Goal: Transaction & Acquisition: Purchase product/service

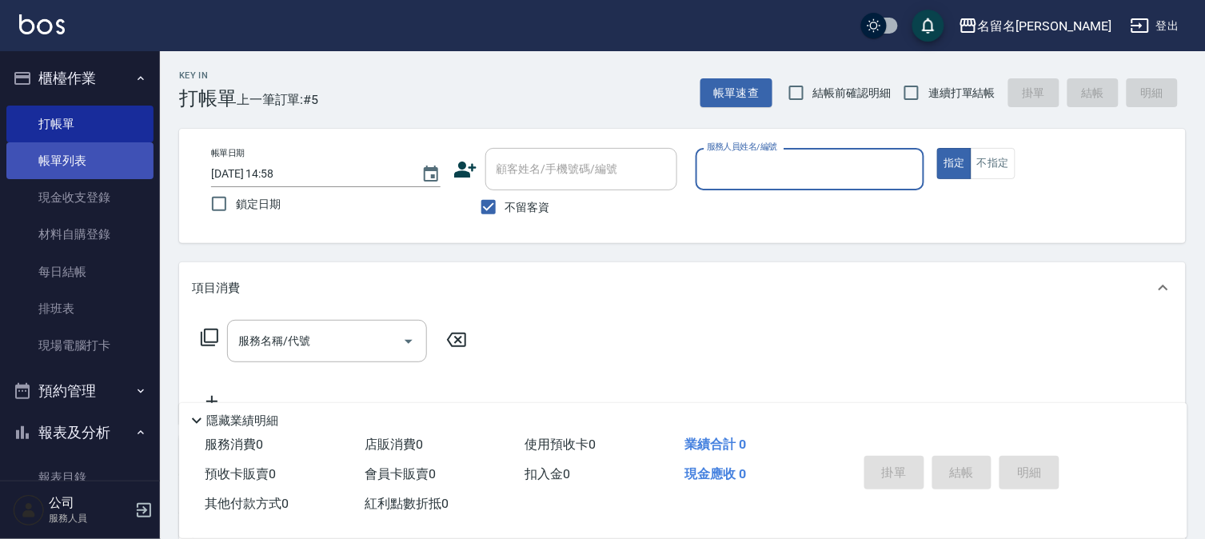
click at [72, 152] on link "帳單列表" at bounding box center [79, 160] width 147 height 37
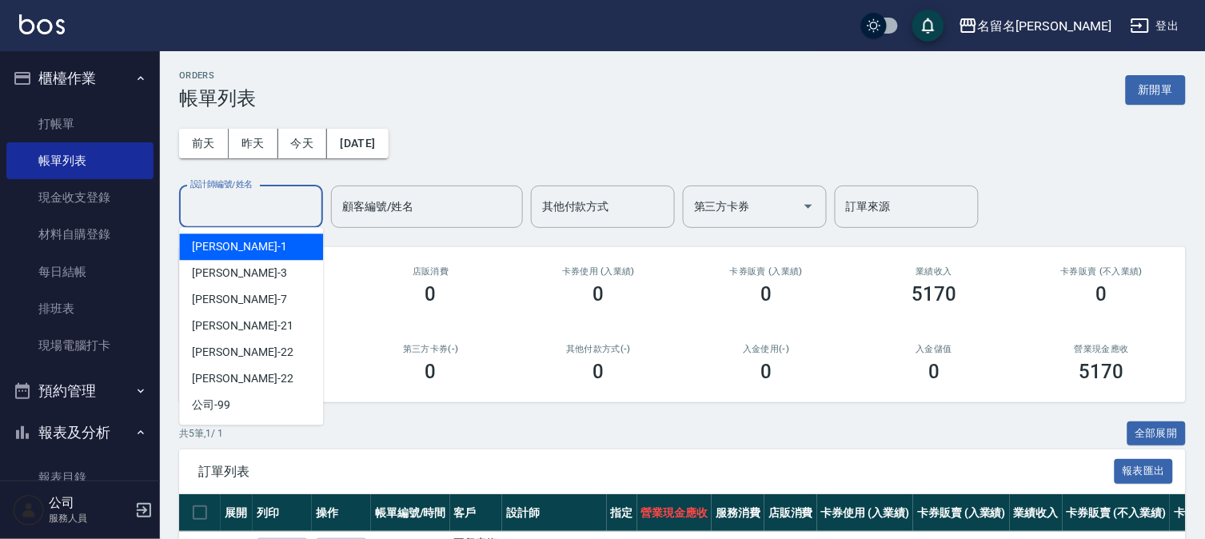
click at [256, 220] on div "設計師編號/姓名" at bounding box center [251, 206] width 144 height 42
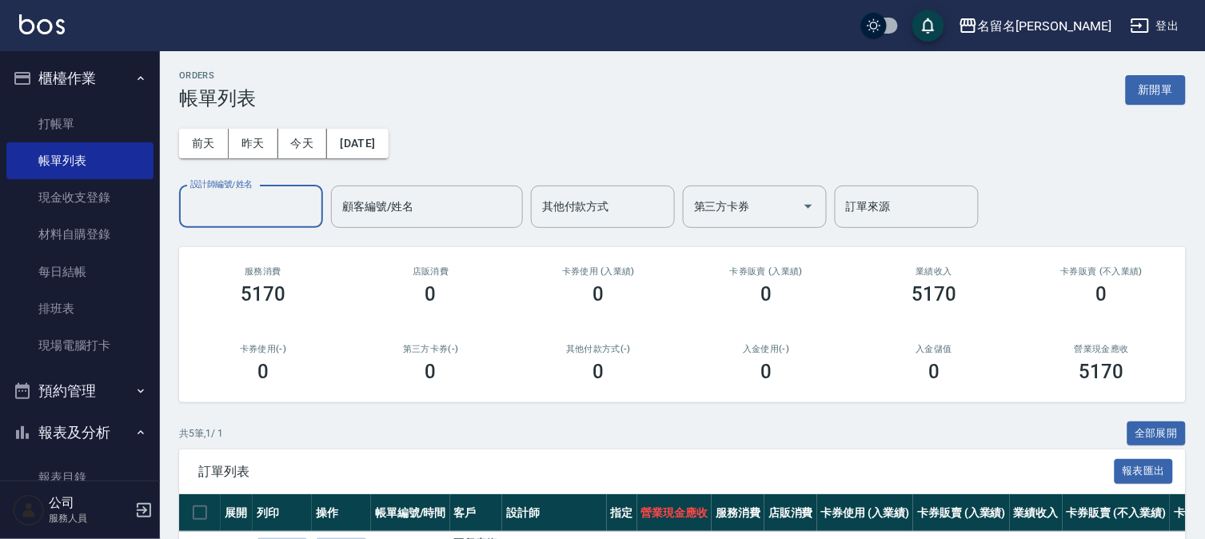
click at [265, 189] on div "設計師編號/姓名" at bounding box center [251, 206] width 144 height 42
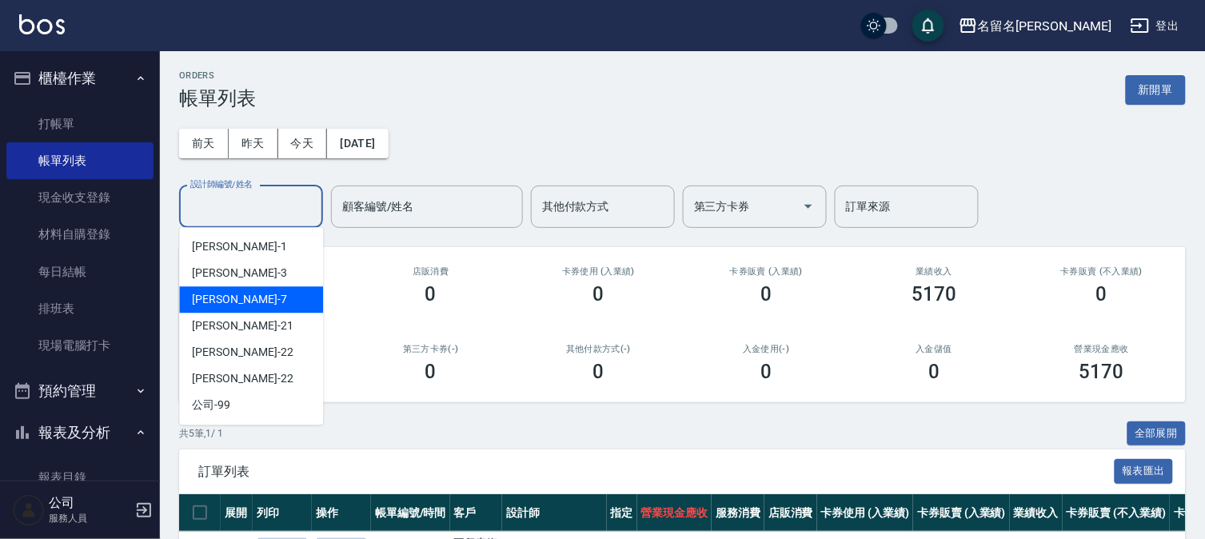
click at [284, 296] on div "[PERSON_NAME]-7" at bounding box center [251, 299] width 144 height 26
type input "[PERSON_NAME]-7"
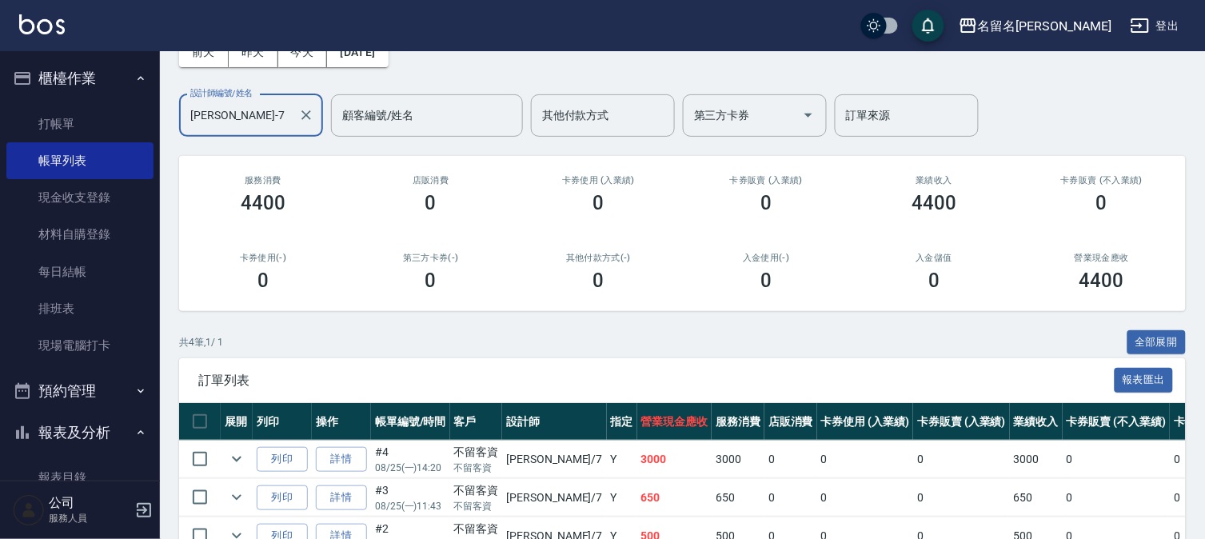
scroll to position [177, 0]
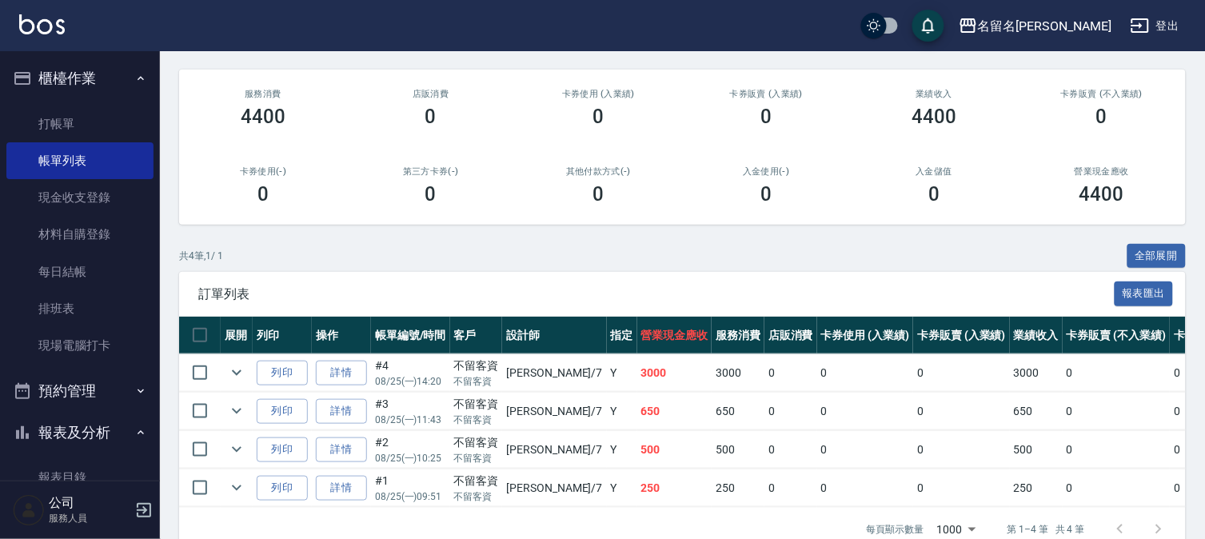
drag, startPoint x: 112, startPoint y: 122, endPoint x: 185, endPoint y: 137, distance: 74.3
click at [112, 123] on link "打帳單" at bounding box center [79, 124] width 147 height 37
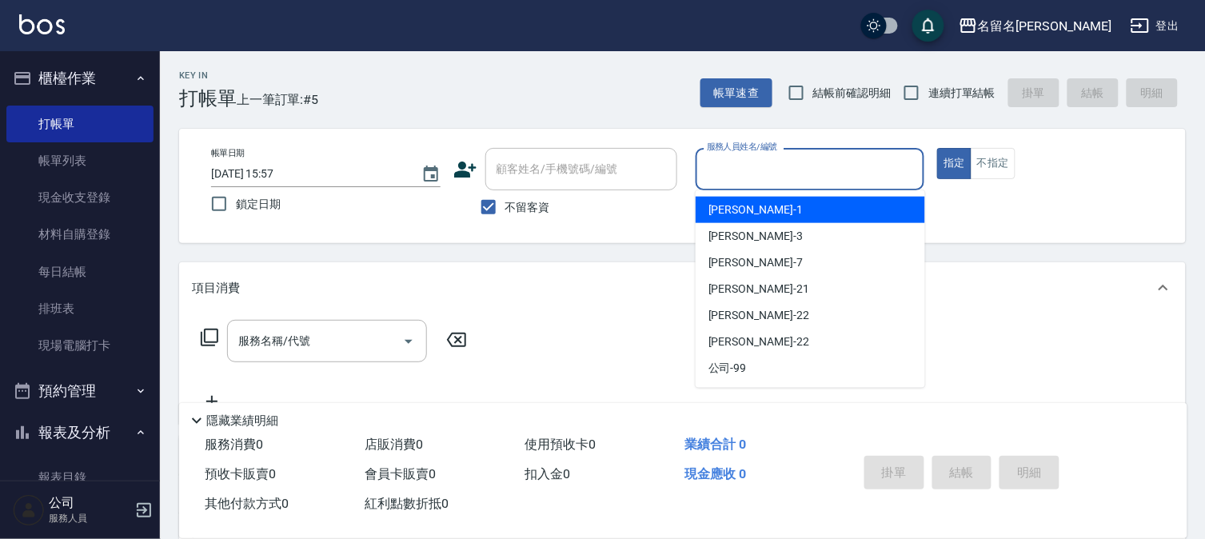
click at [836, 171] on input "服務人員姓名/編號" at bounding box center [810, 169] width 215 height 28
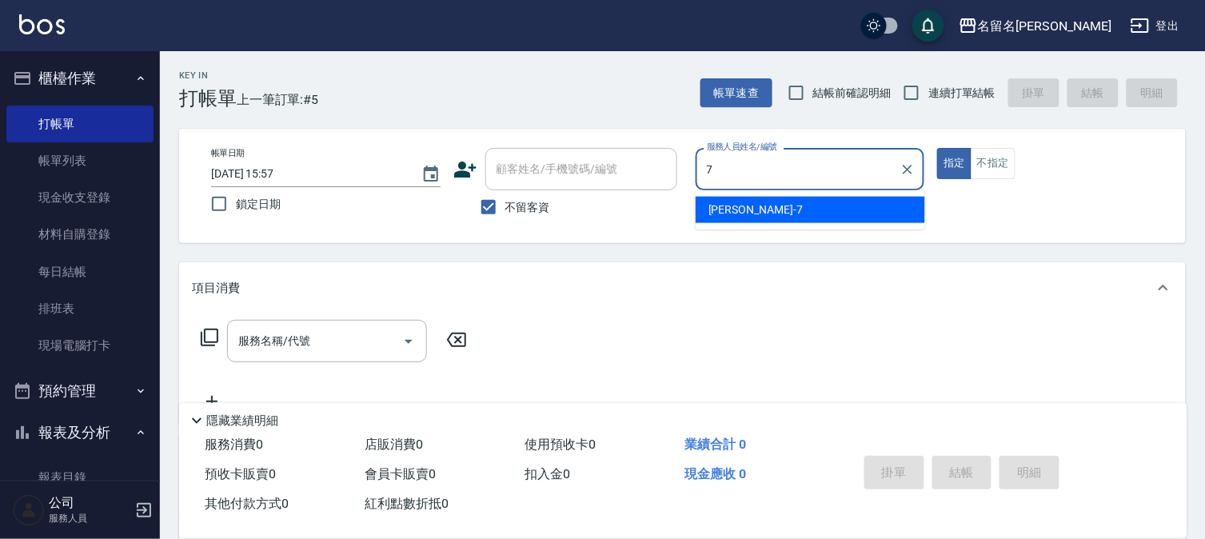
type input "[PERSON_NAME]-7"
type button "true"
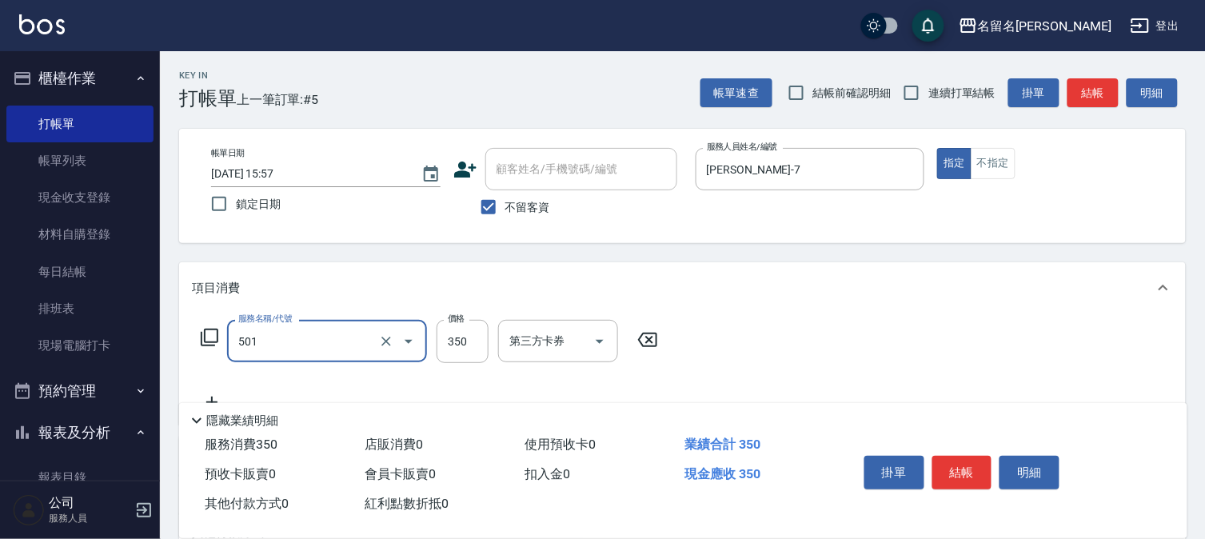
type input "P.S洗髮(501)"
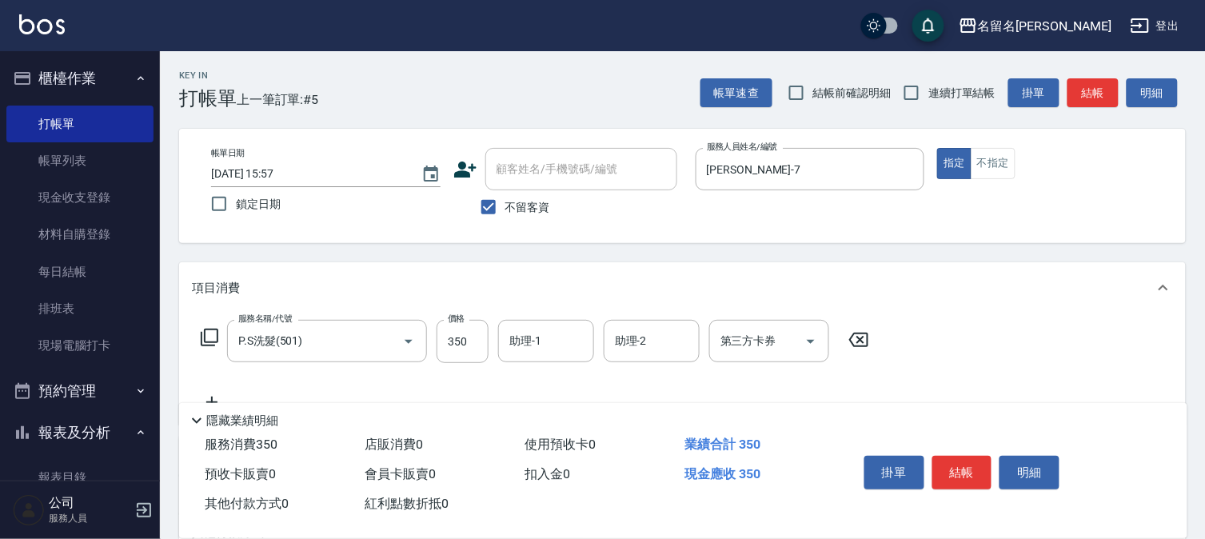
click at [492, 325] on div "服務名稱/代號 P.S洗髮(501) 服務名稱/代號 價格 350 價格 助理-1 助理-1 助理-2 助理-2 第三方卡券 第三方卡券" at bounding box center [535, 341] width 687 height 43
click at [468, 330] on input "350" at bounding box center [462, 341] width 52 height 43
type input "300"
type input "[PERSON_NAME]-7"
type input "[PERSON_NAME](809)"
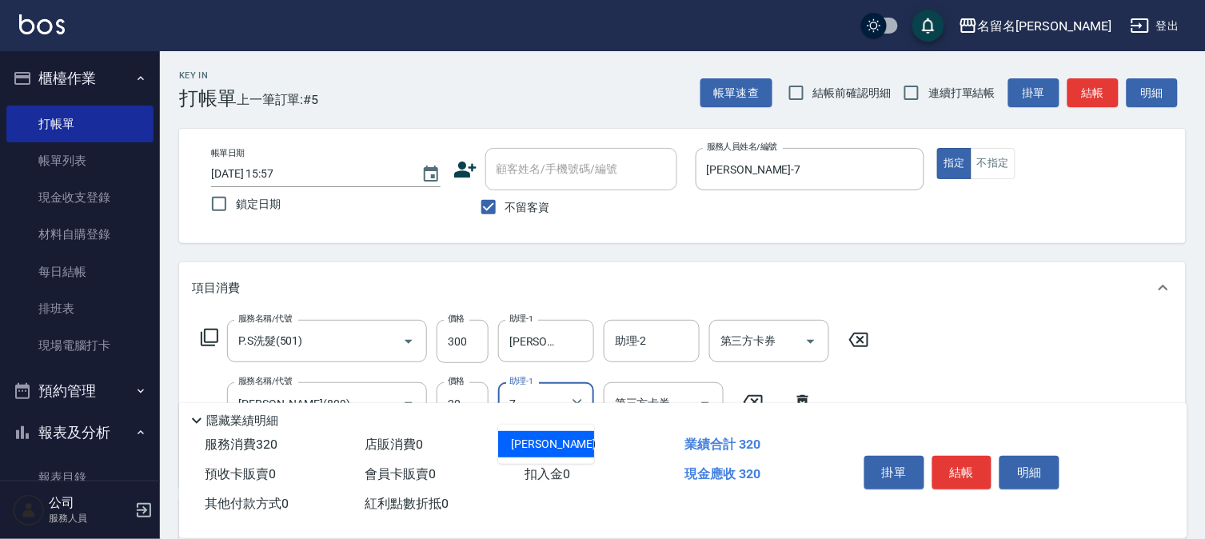
type input "[PERSON_NAME]-7"
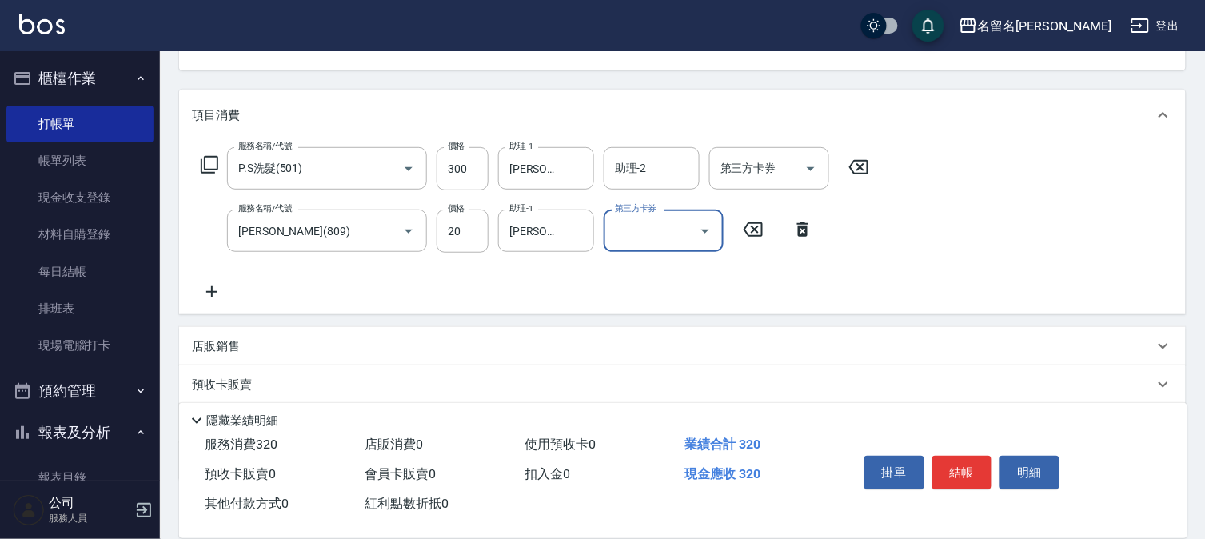
scroll to position [177, 0]
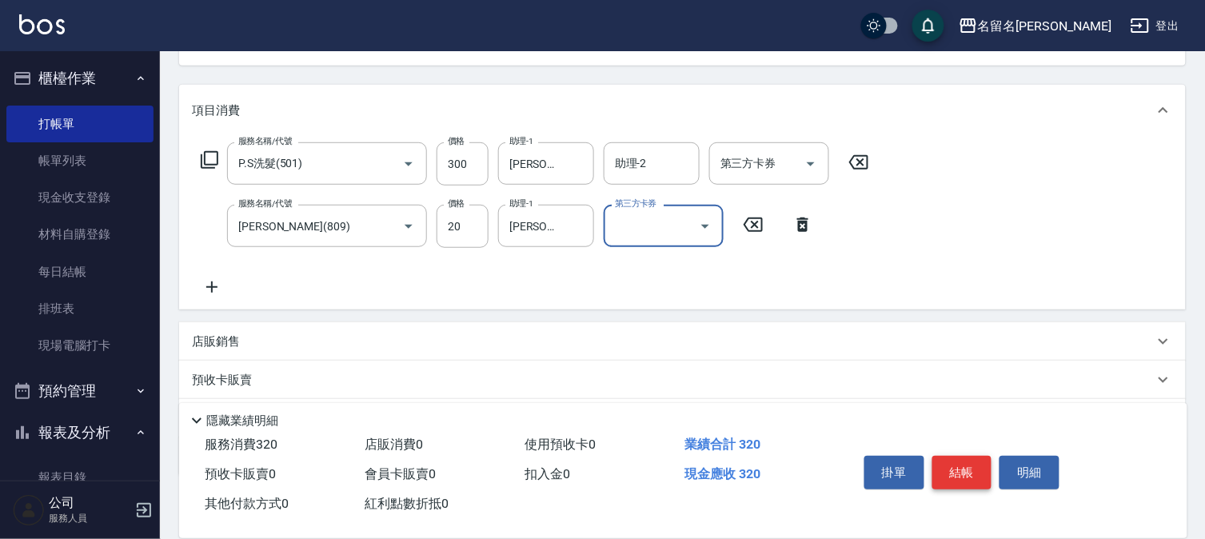
click at [962, 462] on button "結帳" at bounding box center [962, 473] width 60 height 34
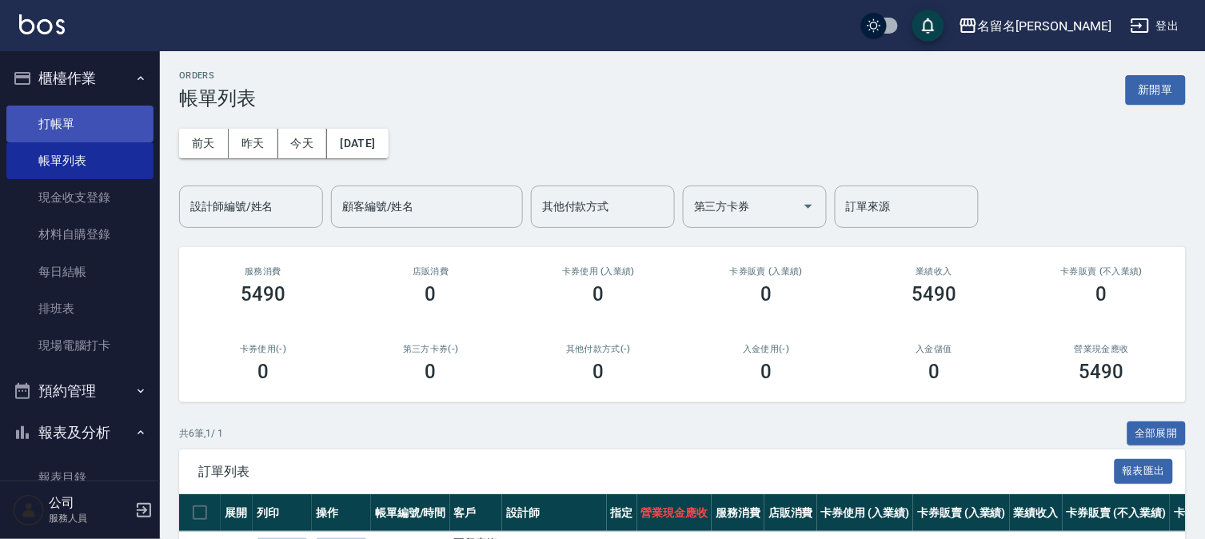
click at [94, 110] on link "打帳單" at bounding box center [79, 124] width 147 height 37
